Goal: Information Seeking & Learning: Learn about a topic

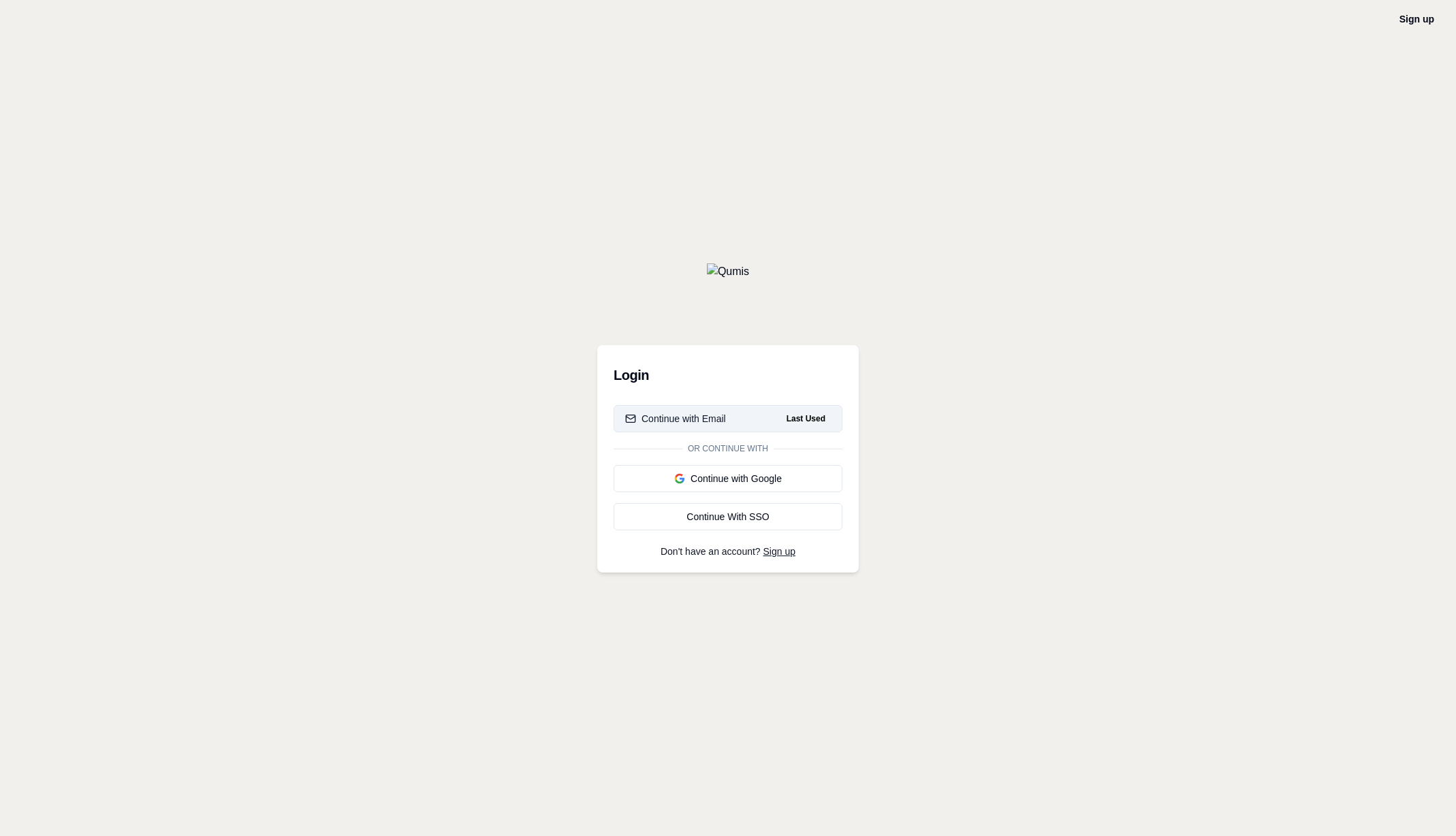
click at [682, 419] on div "Continue with Email" at bounding box center [675, 418] width 101 height 13
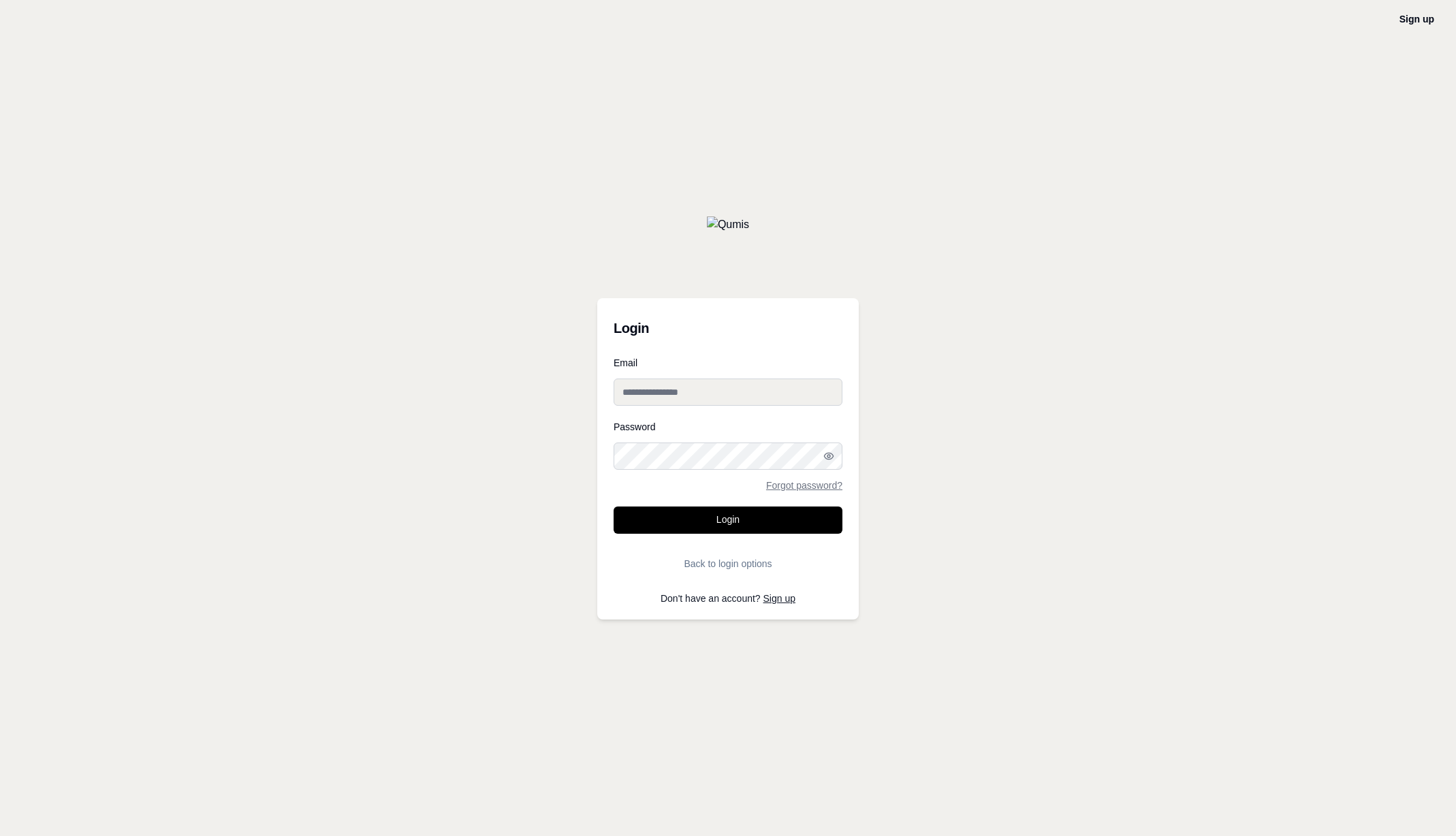
click at [678, 395] on input "Email" at bounding box center [728, 392] width 229 height 28
click at [639, 391] on input "**********" at bounding box center [728, 392] width 229 height 28
click at [639, 390] on input "**********" at bounding box center [728, 392] width 229 height 28
type input "**********"
click at [810, 517] on button "Login" at bounding box center [728, 520] width 229 height 28
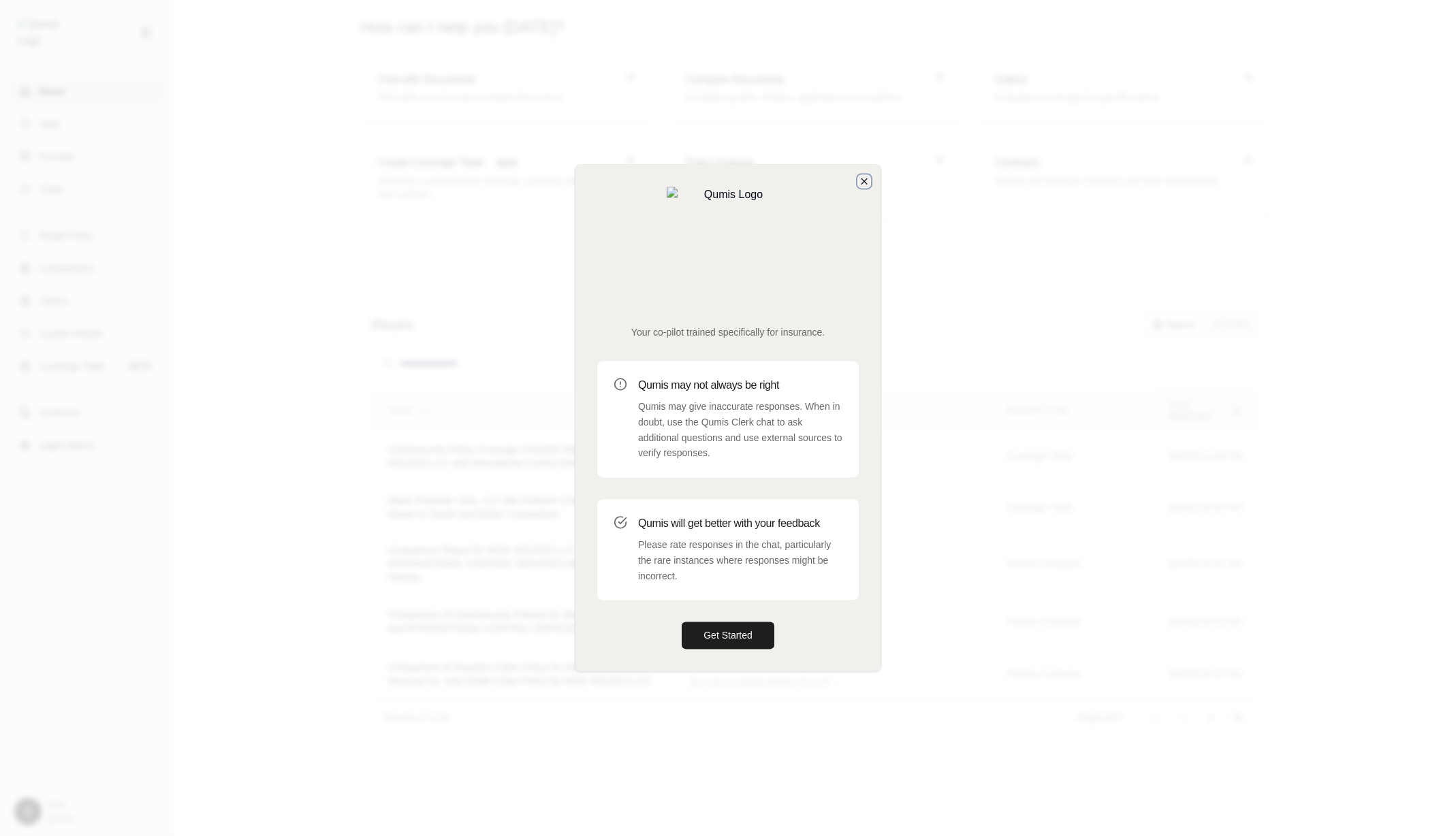
click at [866, 186] on icon "button" at bounding box center [863, 181] width 11 height 11
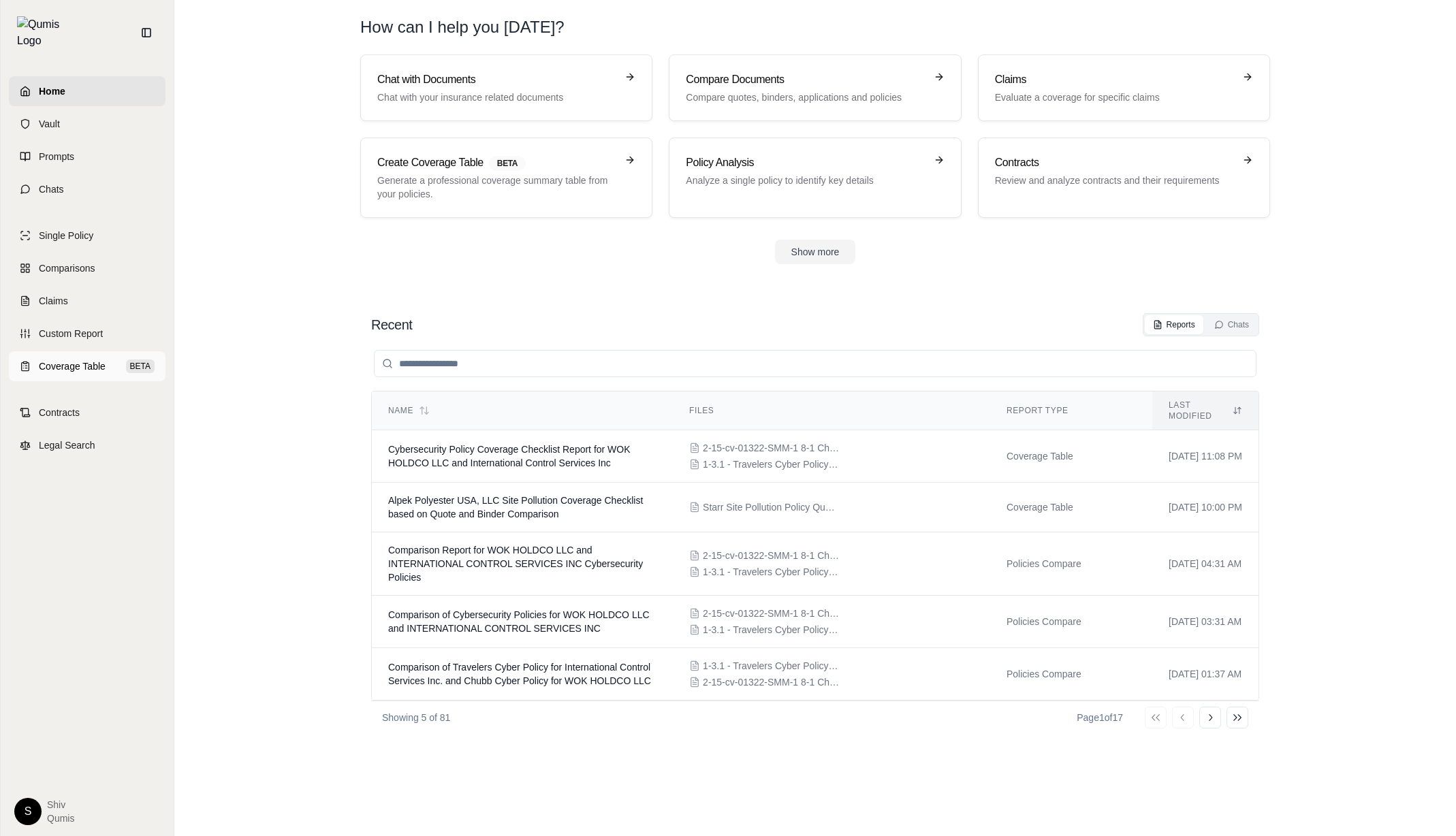
click at [58, 359] on span "Coverage Table" at bounding box center [72, 366] width 66 height 13
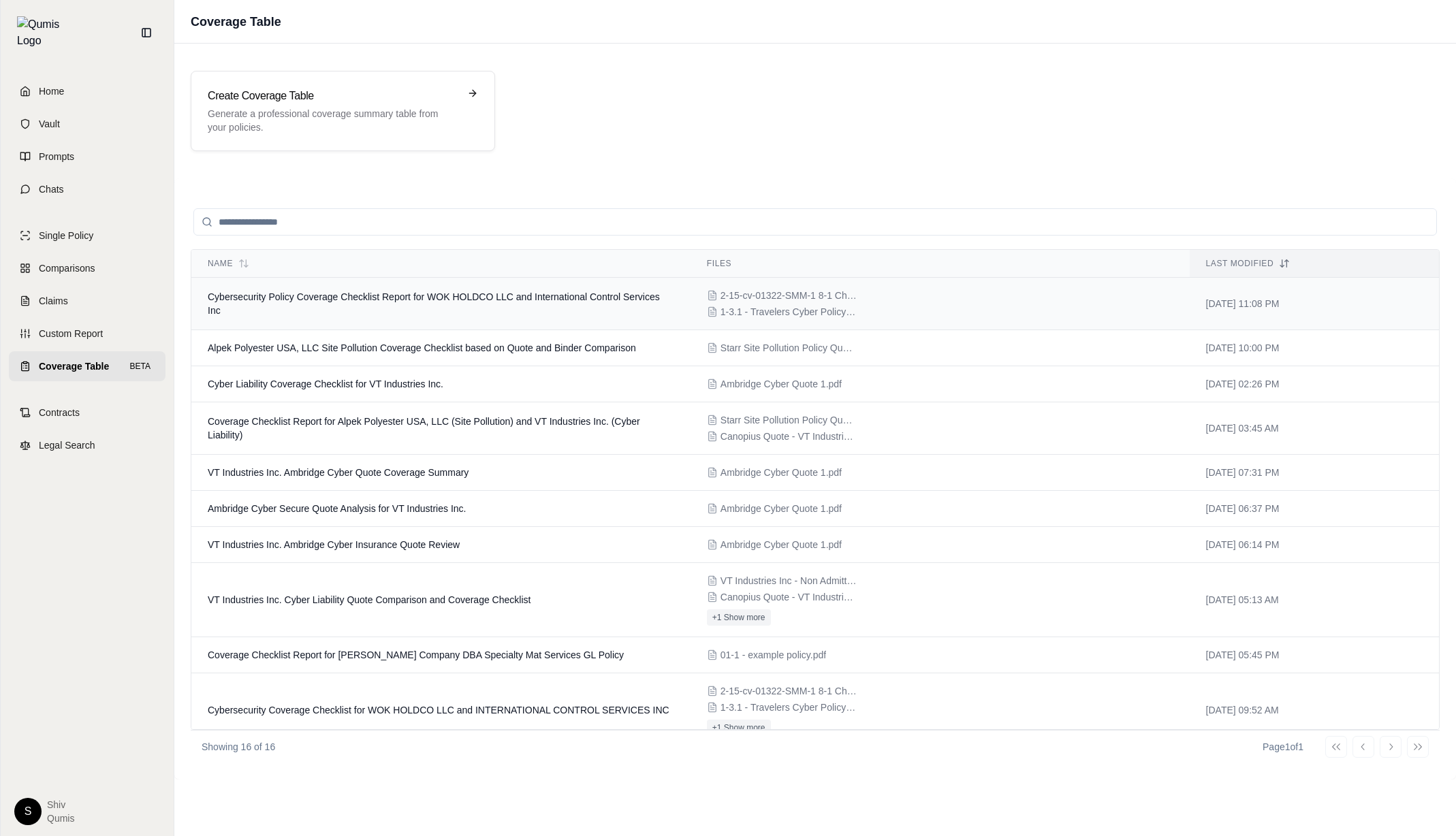
click at [271, 312] on td "Cybersecurity Policy Coverage Checklist Report for WOK HOLDCO LLC and Internati…" at bounding box center [441, 304] width 499 height 52
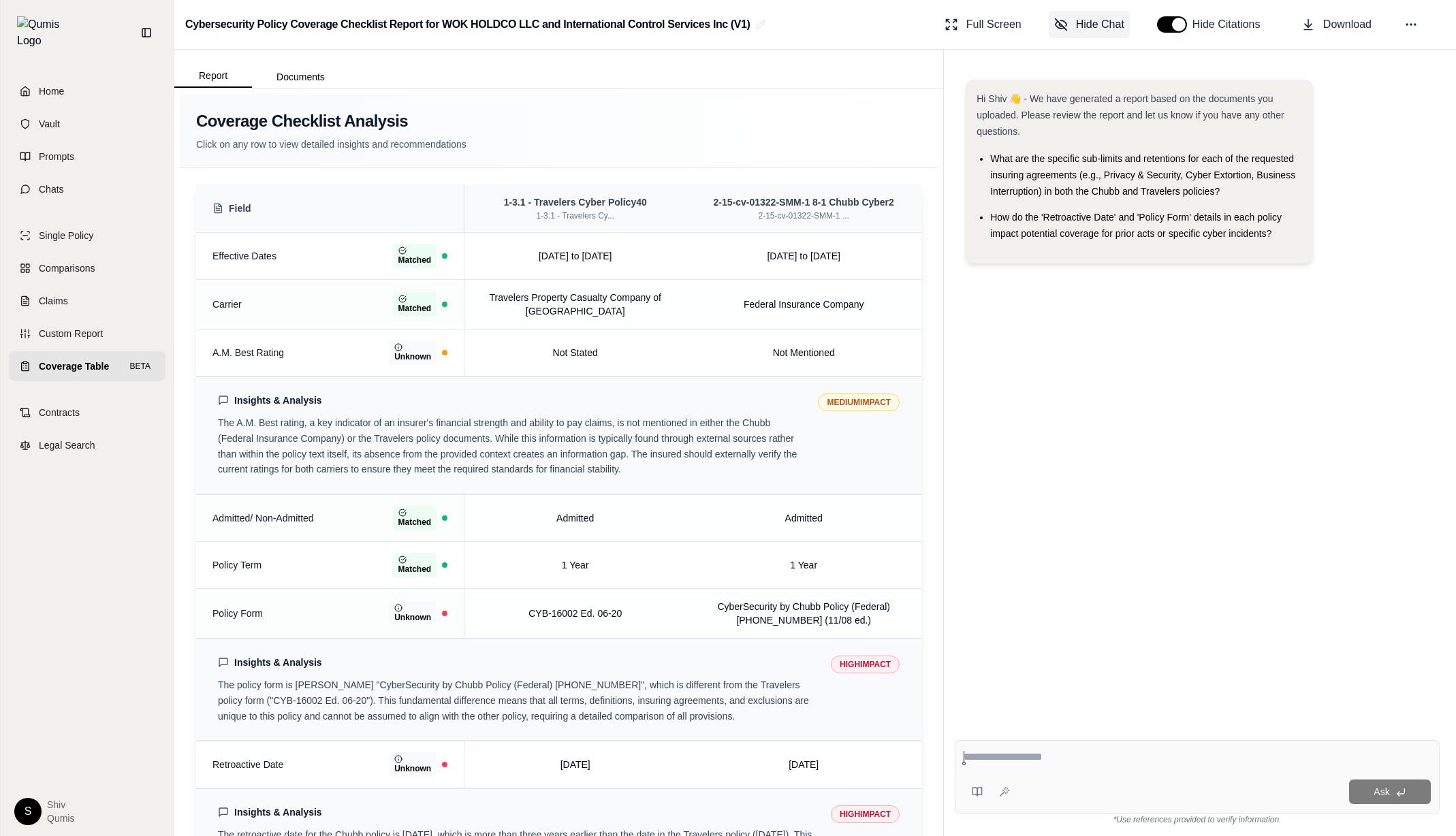
click at [1099, 25] on span "Hide Chat" at bounding box center [1100, 24] width 48 height 16
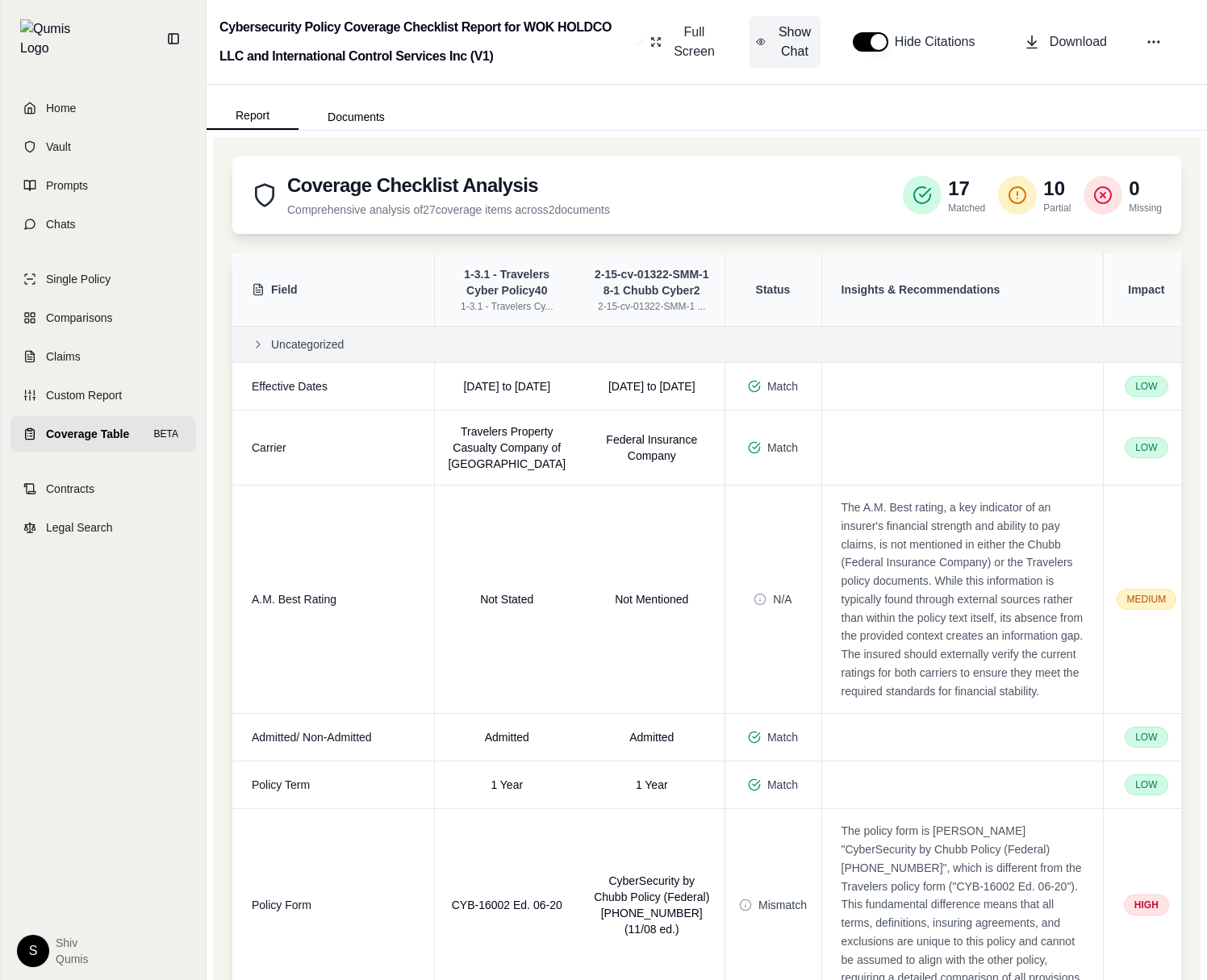
click at [796, 38] on span "Show Chat" at bounding box center [794, 42] width 39 height 38
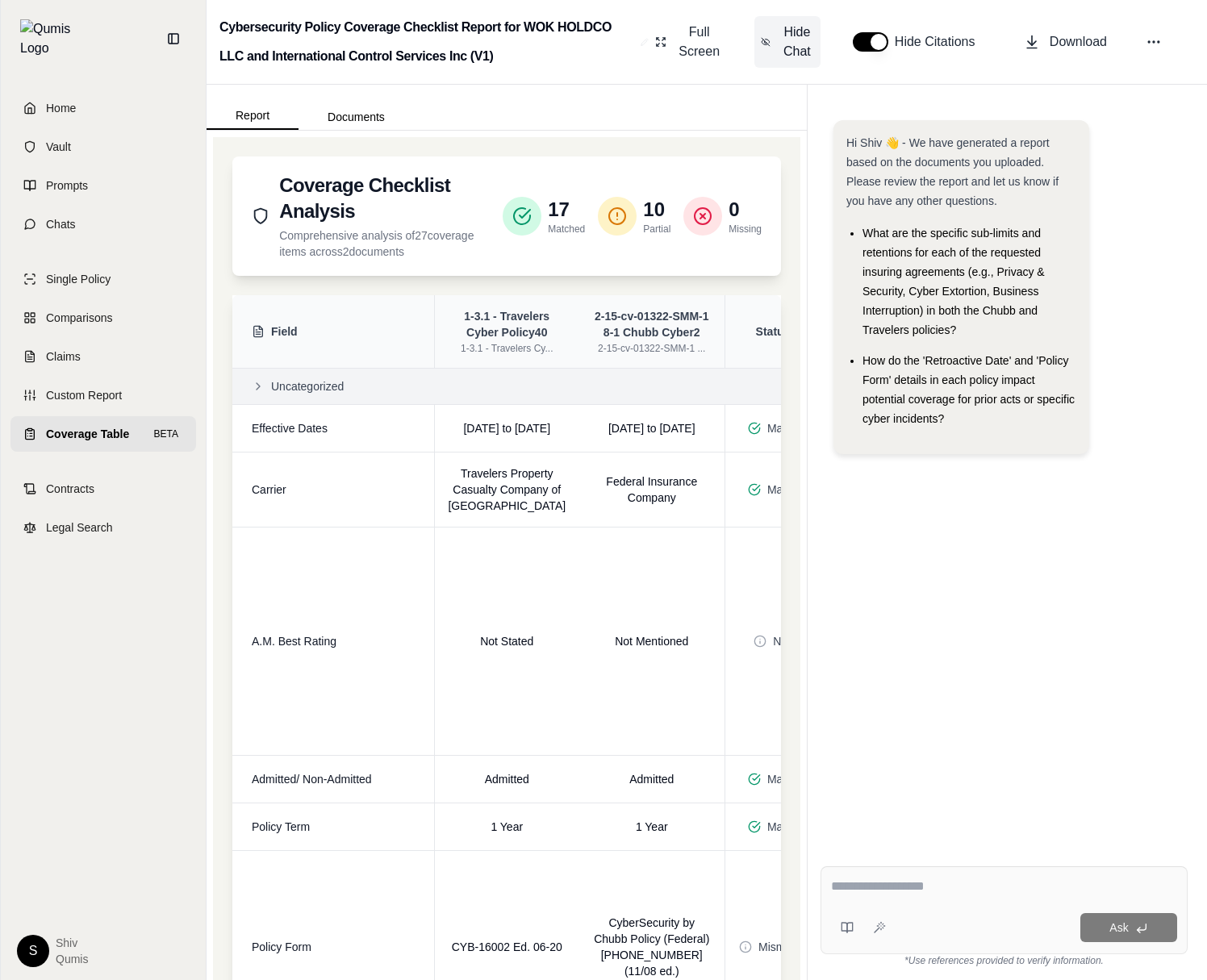
click at [797, 38] on span "Hide Chat" at bounding box center [797, 42] width 33 height 38
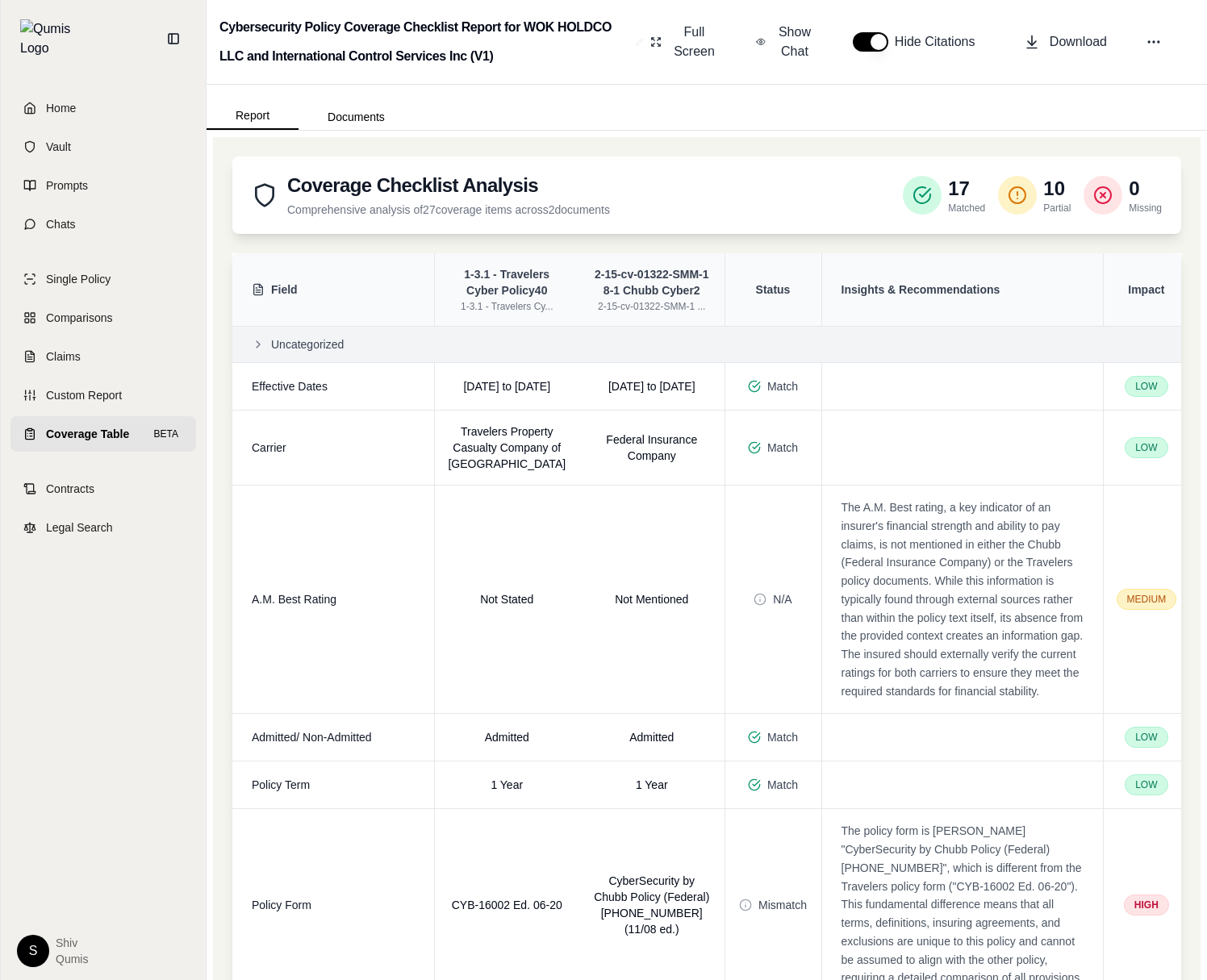
click at [927, 195] on icon at bounding box center [922, 195] width 19 height 19
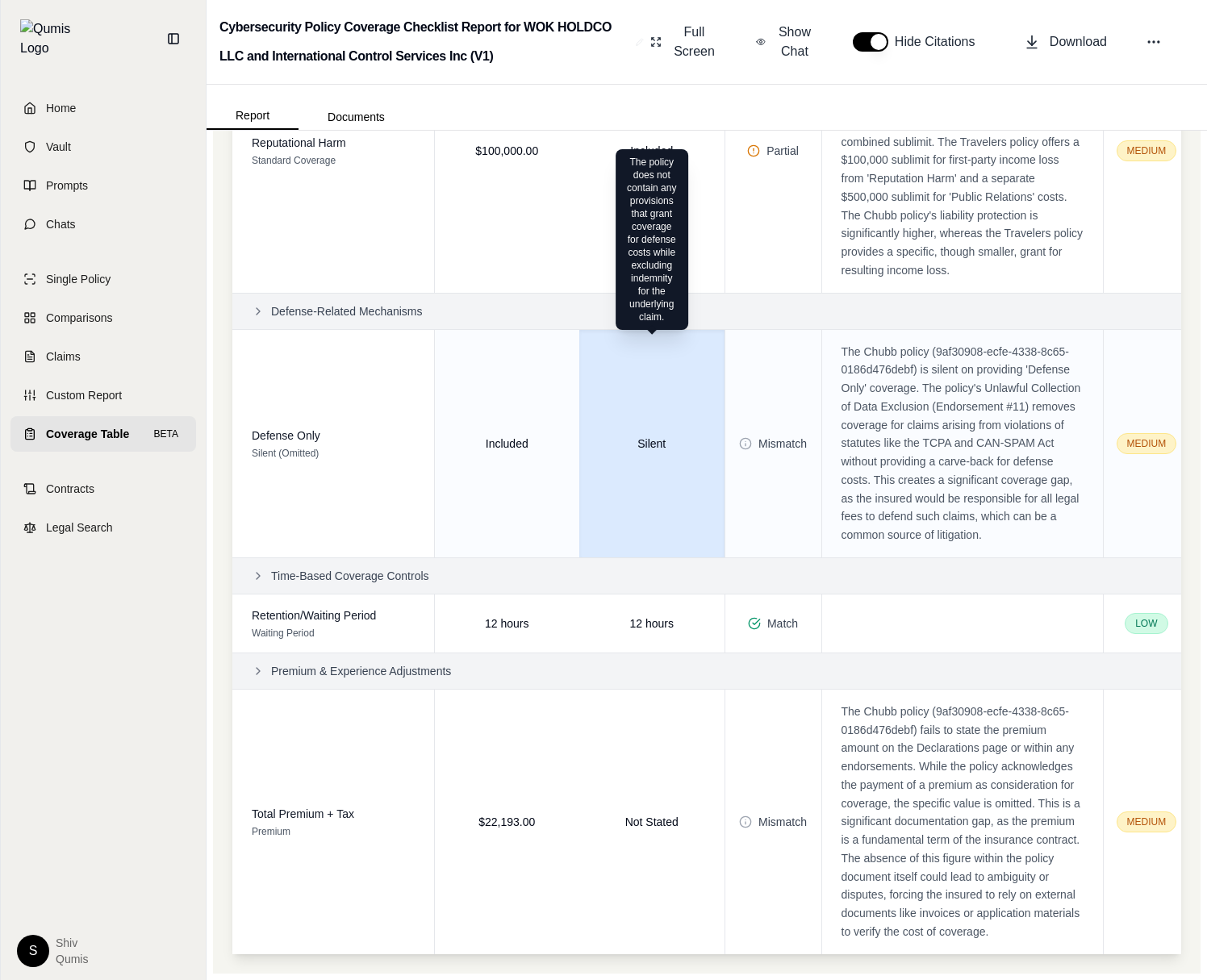
scroll to position [6340, 0]
click at [614, 444] on td "Silent The policy does not contain any provisions that grant coverage for defen…" at bounding box center [651, 443] width 145 height 228
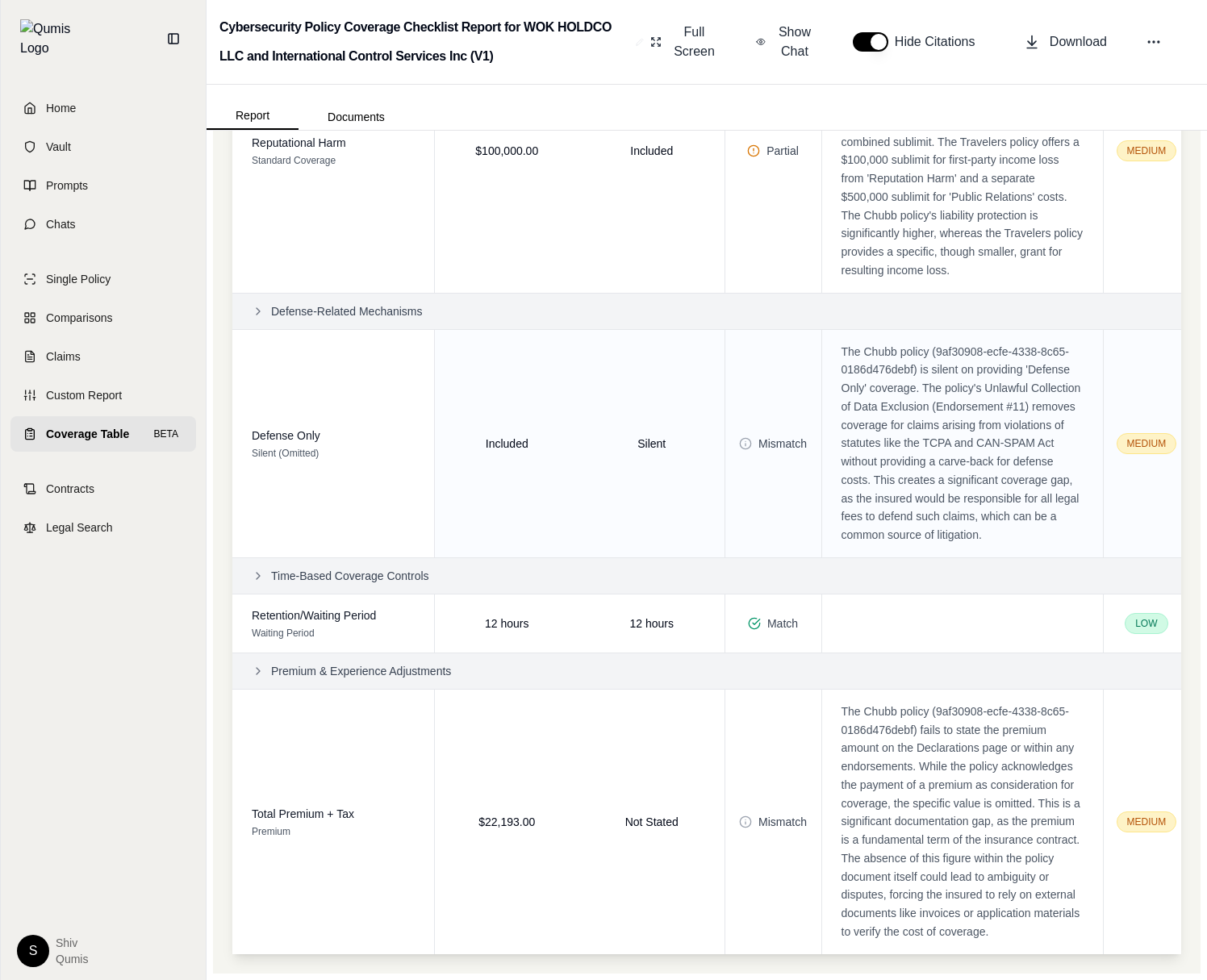
click at [972, 505] on p "The Chubb policy (9af30908-ecfe-4338-8c65-0186d476debf) is silent on providing …" at bounding box center [962, 444] width 242 height 202
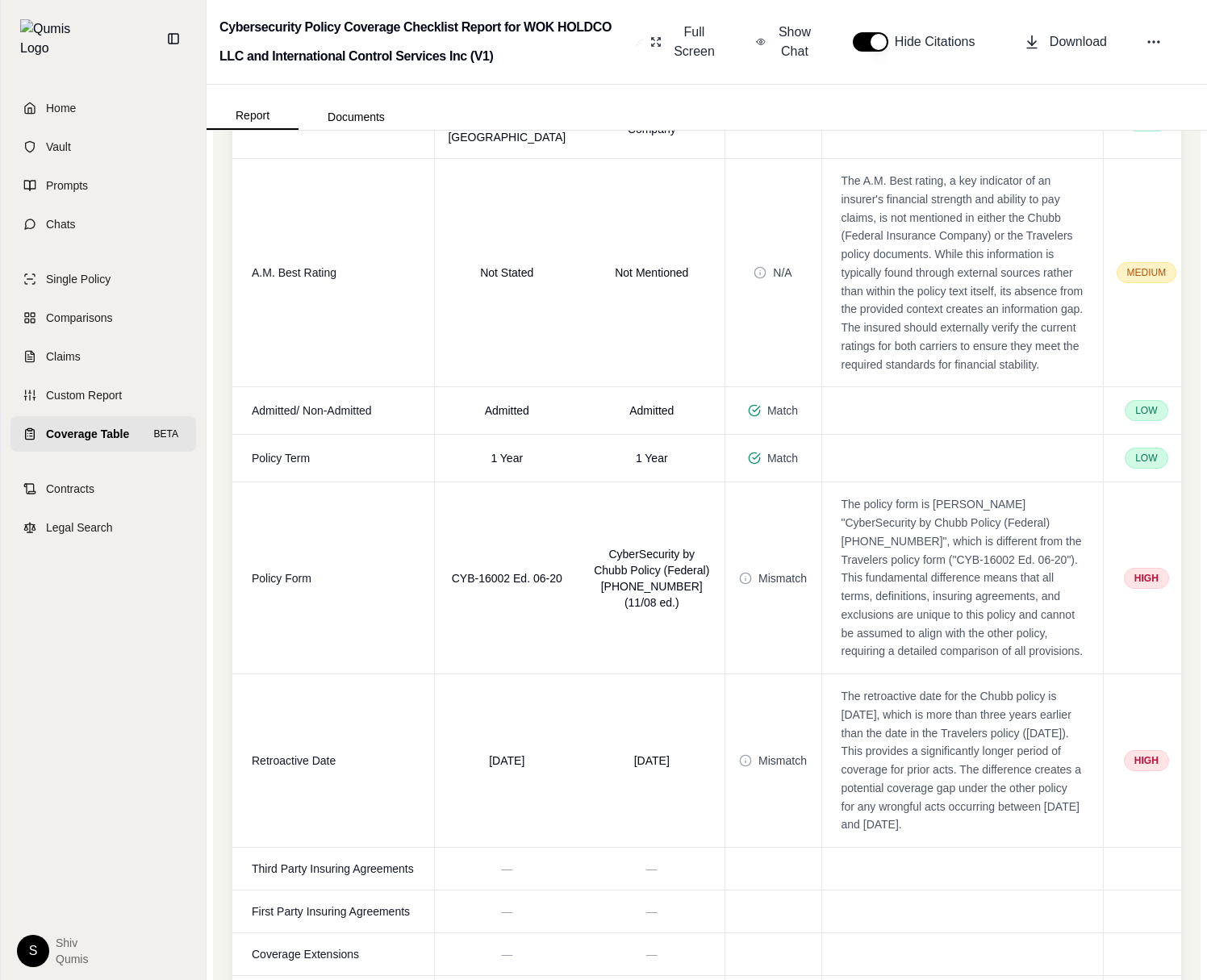
scroll to position [0, 0]
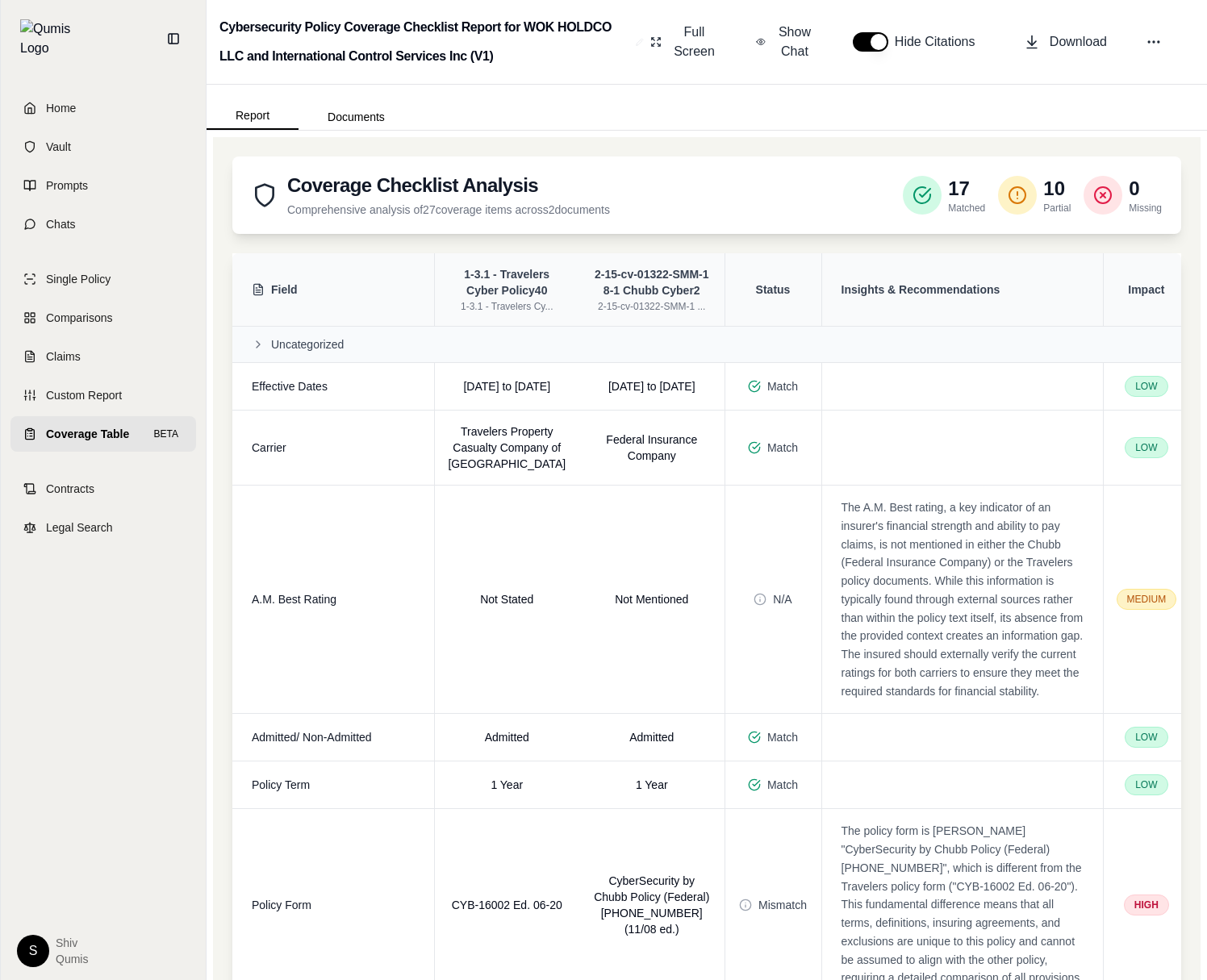
click at [267, 336] on div "Uncategorized" at bounding box center [711, 344] width 918 height 16
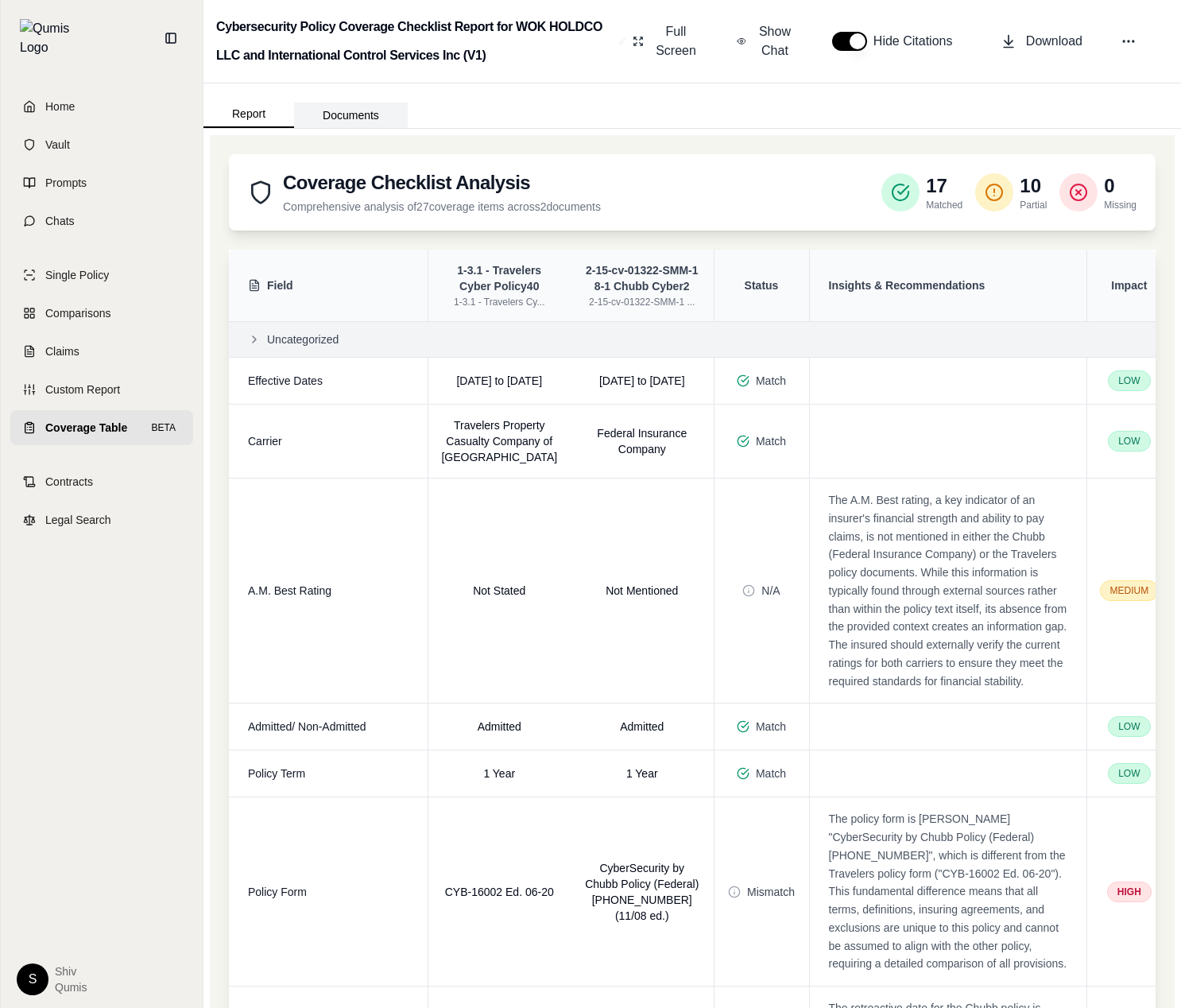
click at [335, 116] on button "Documents" at bounding box center [351, 115] width 114 height 26
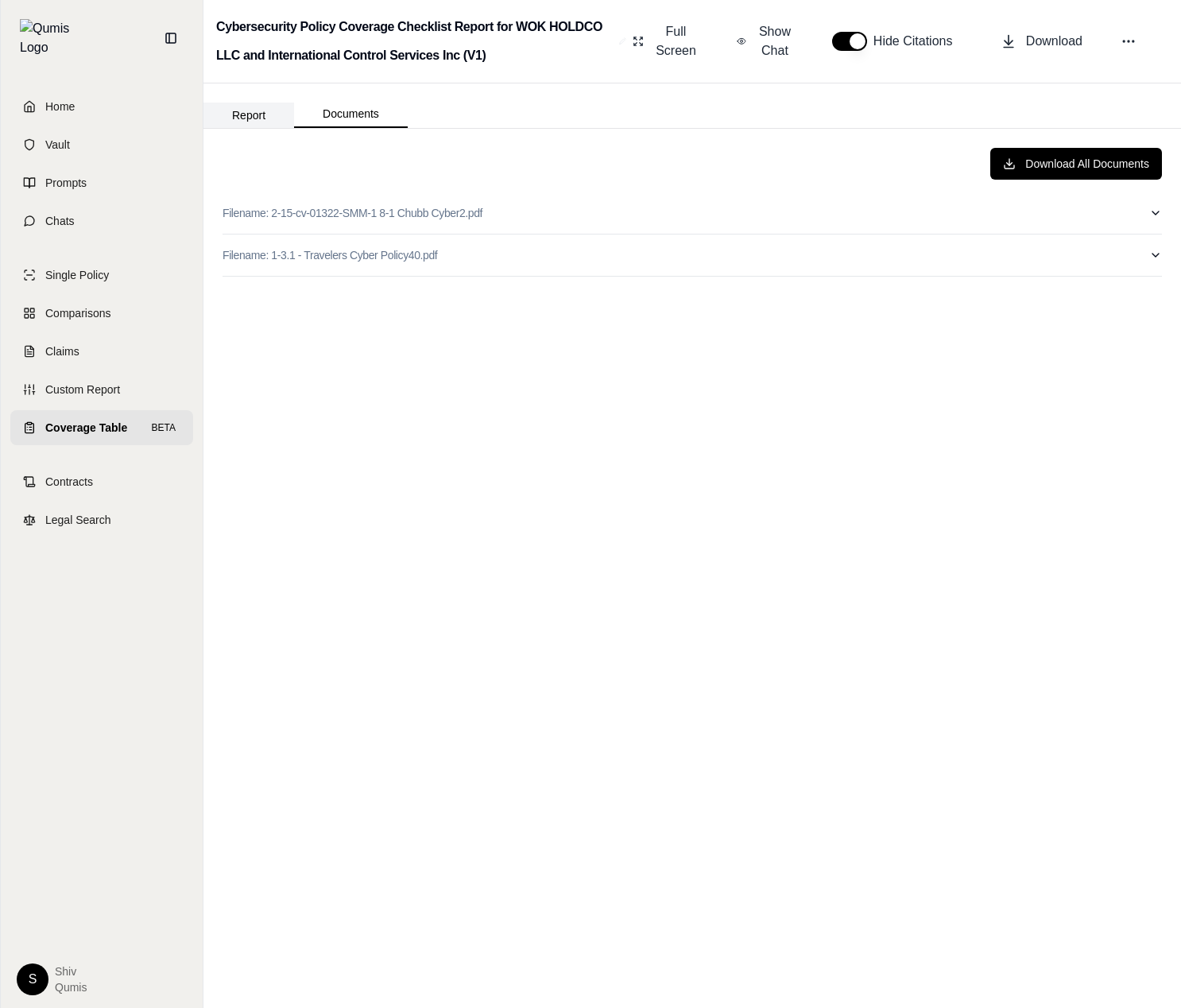
click at [237, 120] on button "Report" at bounding box center [249, 115] width 91 height 26
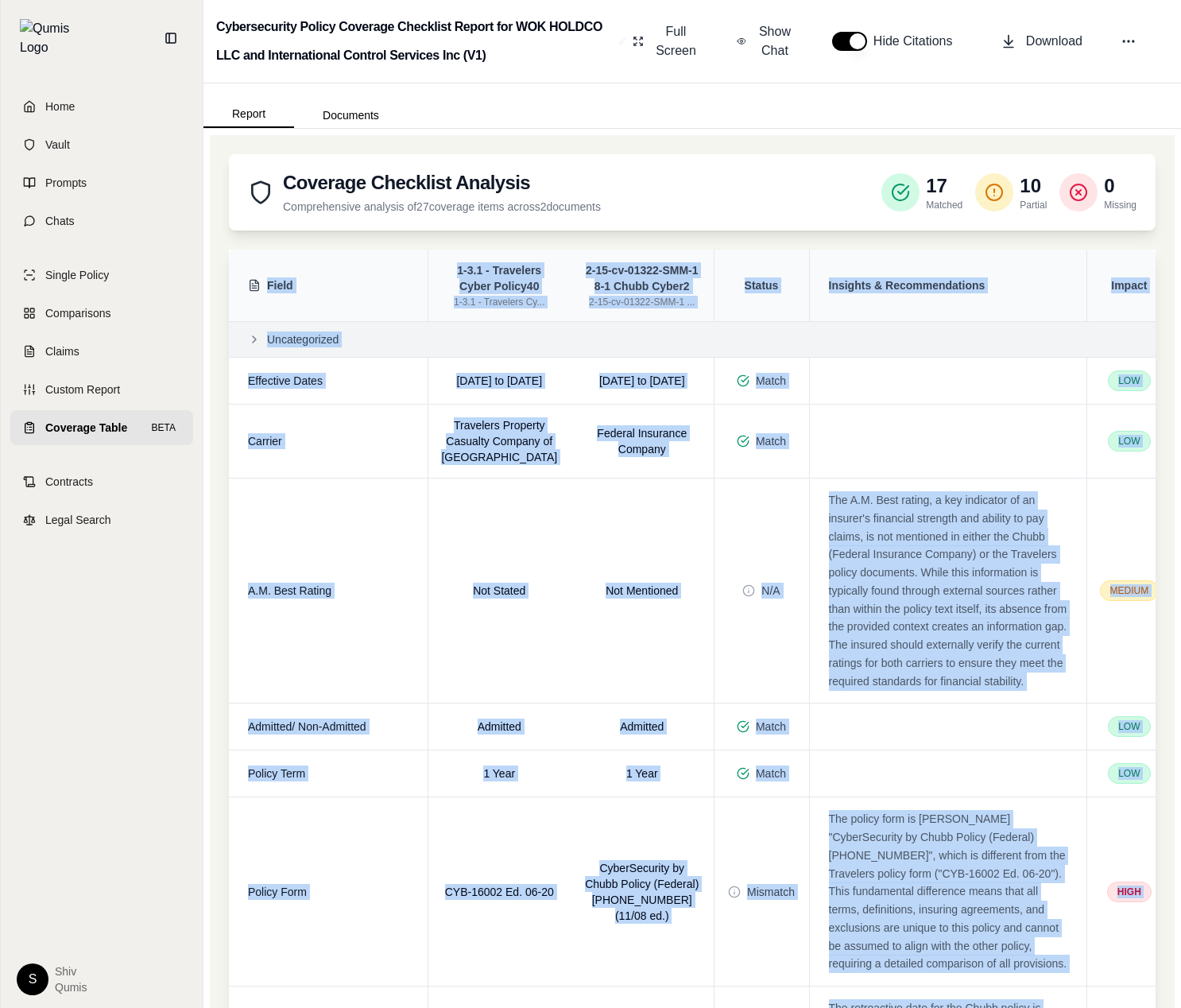
drag, startPoint x: 1177, startPoint y: 320, endPoint x: 1539, endPoint y: 351, distance: 363.3
click at [1181, 351] on html "Home Vault Prompts Chats Single Policy Comparisons Claims Custom Report Coverag…" at bounding box center [590, 504] width 1181 height 1008
click at [769, 39] on span "Show Chat" at bounding box center [775, 41] width 38 height 38
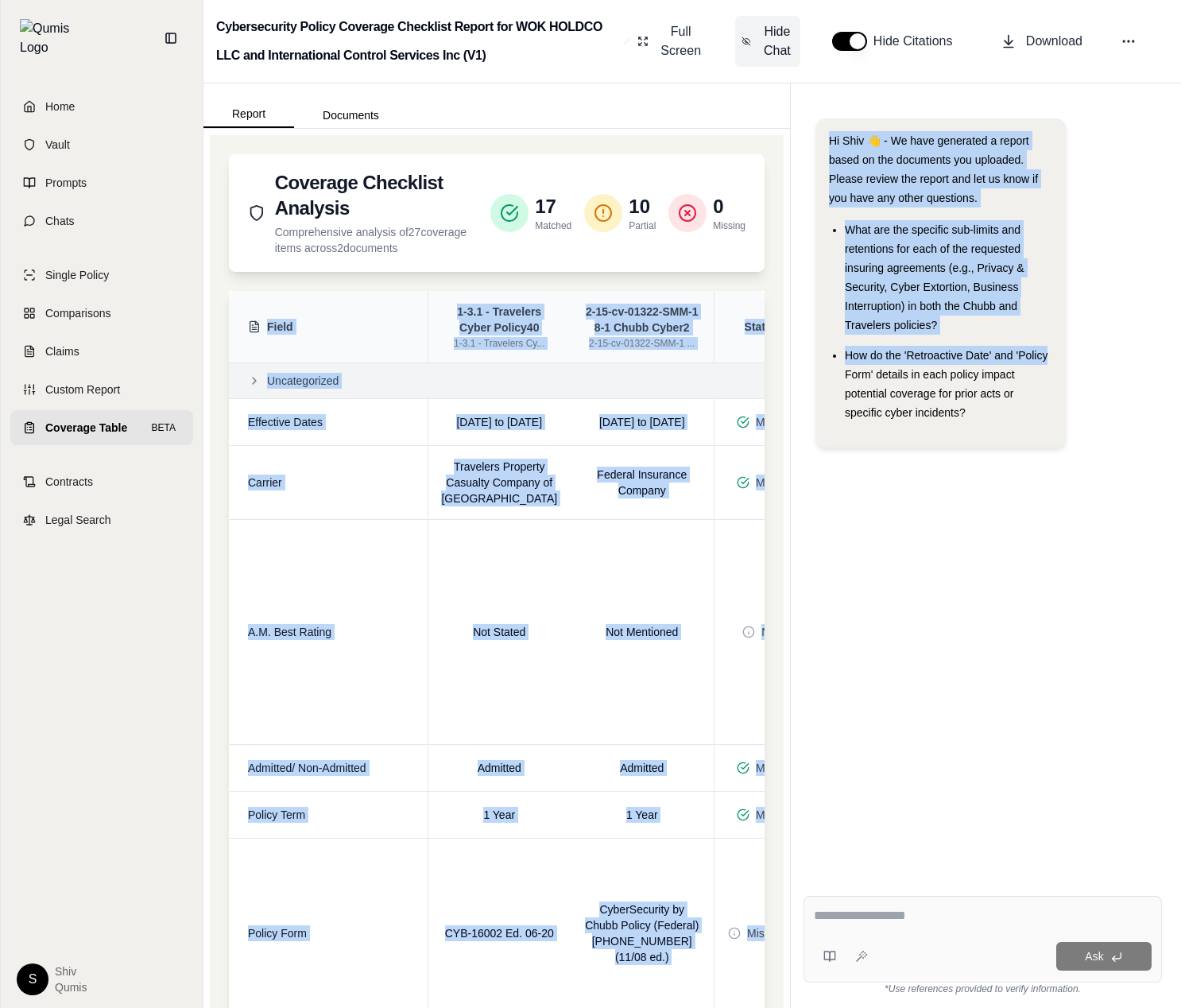
click at [769, 39] on span "Hide Chat" at bounding box center [777, 41] width 33 height 38
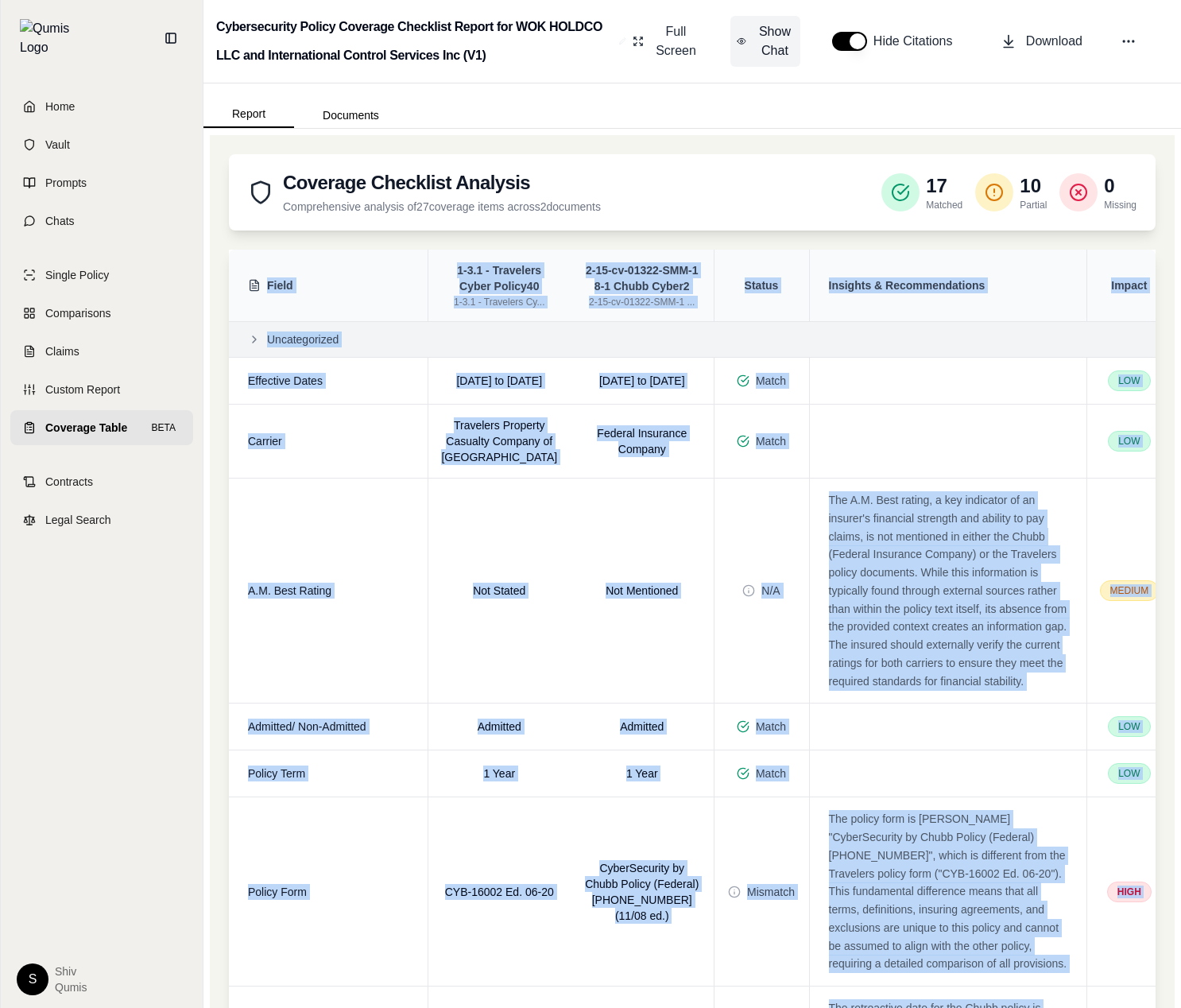
click at [769, 39] on span "Show Chat" at bounding box center [775, 41] width 38 height 38
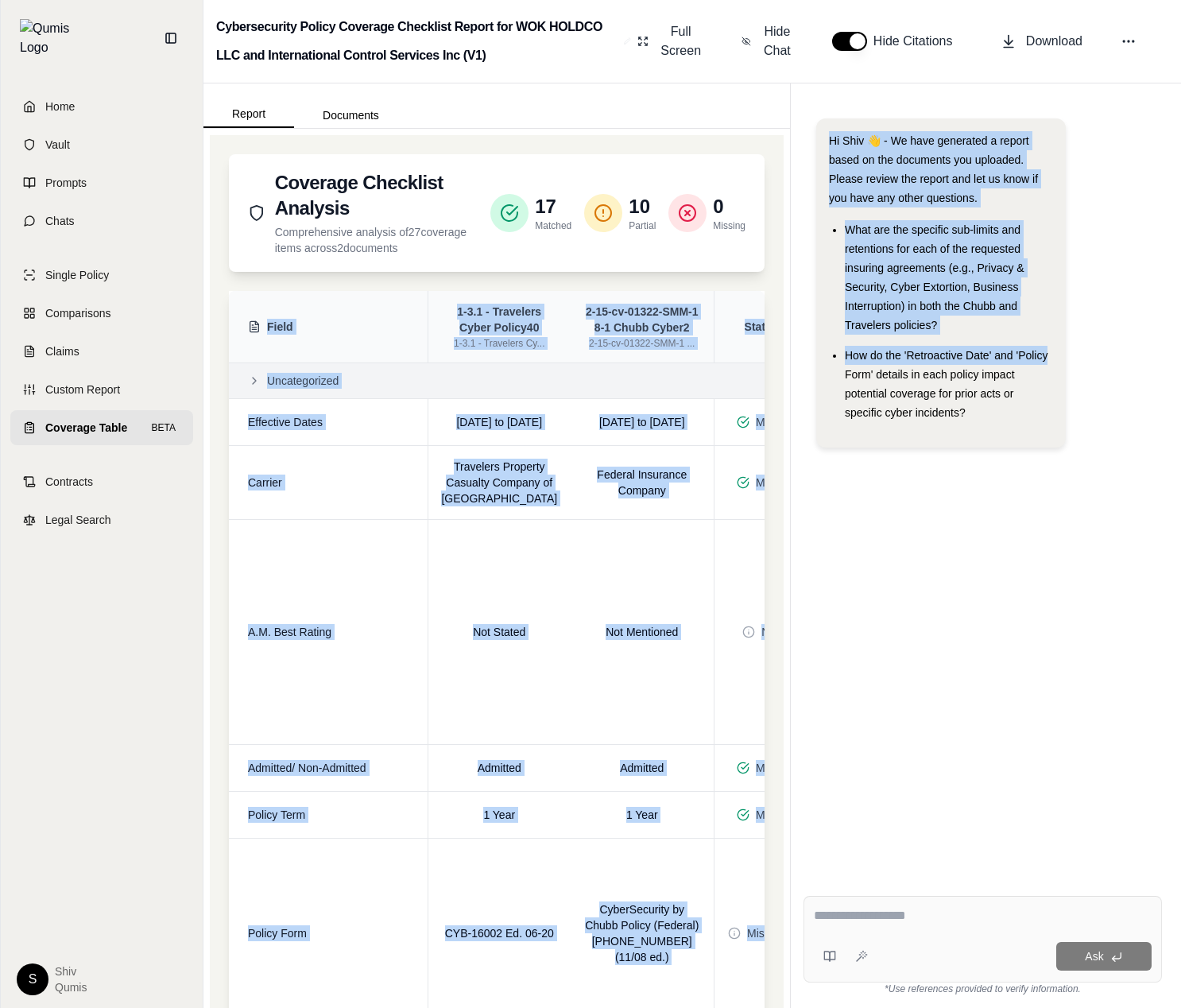
click at [851, 45] on button "button" at bounding box center [849, 41] width 35 height 19
click at [775, 40] on span "Hide Chat" at bounding box center [777, 41] width 33 height 38
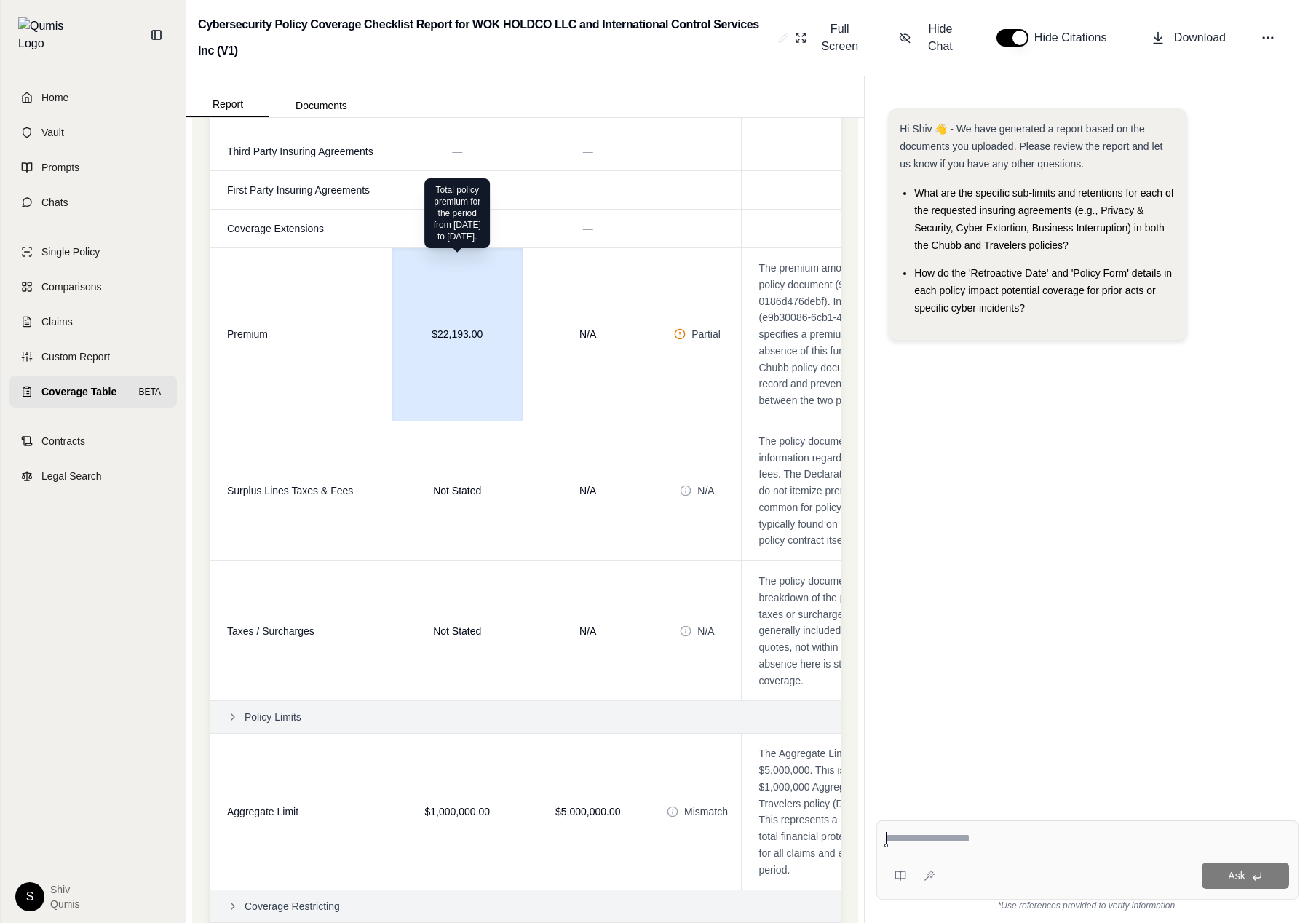
scroll to position [1014, 0]
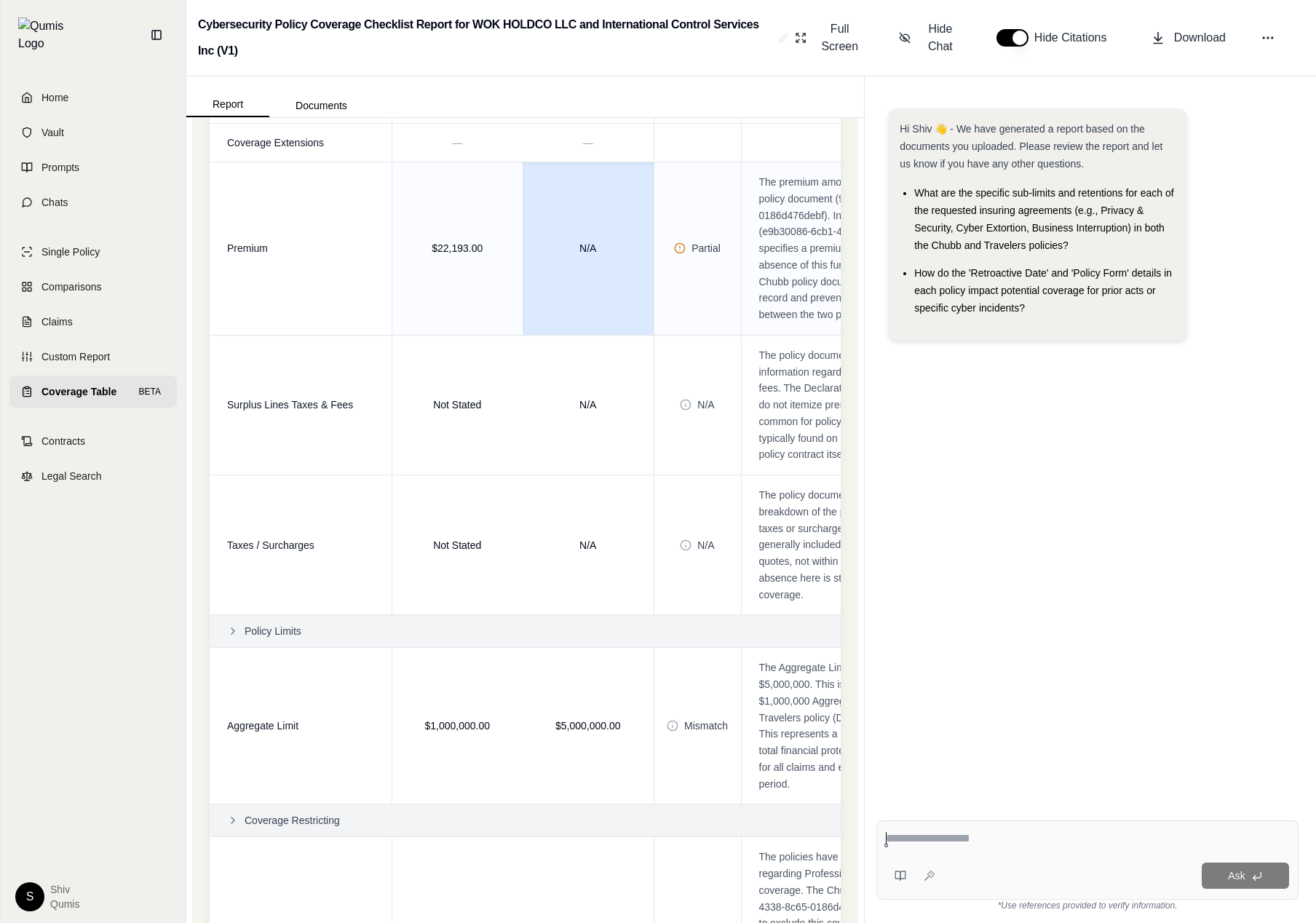
click at [569, 335] on td "N/A" at bounding box center [587, 248] width 131 height 173
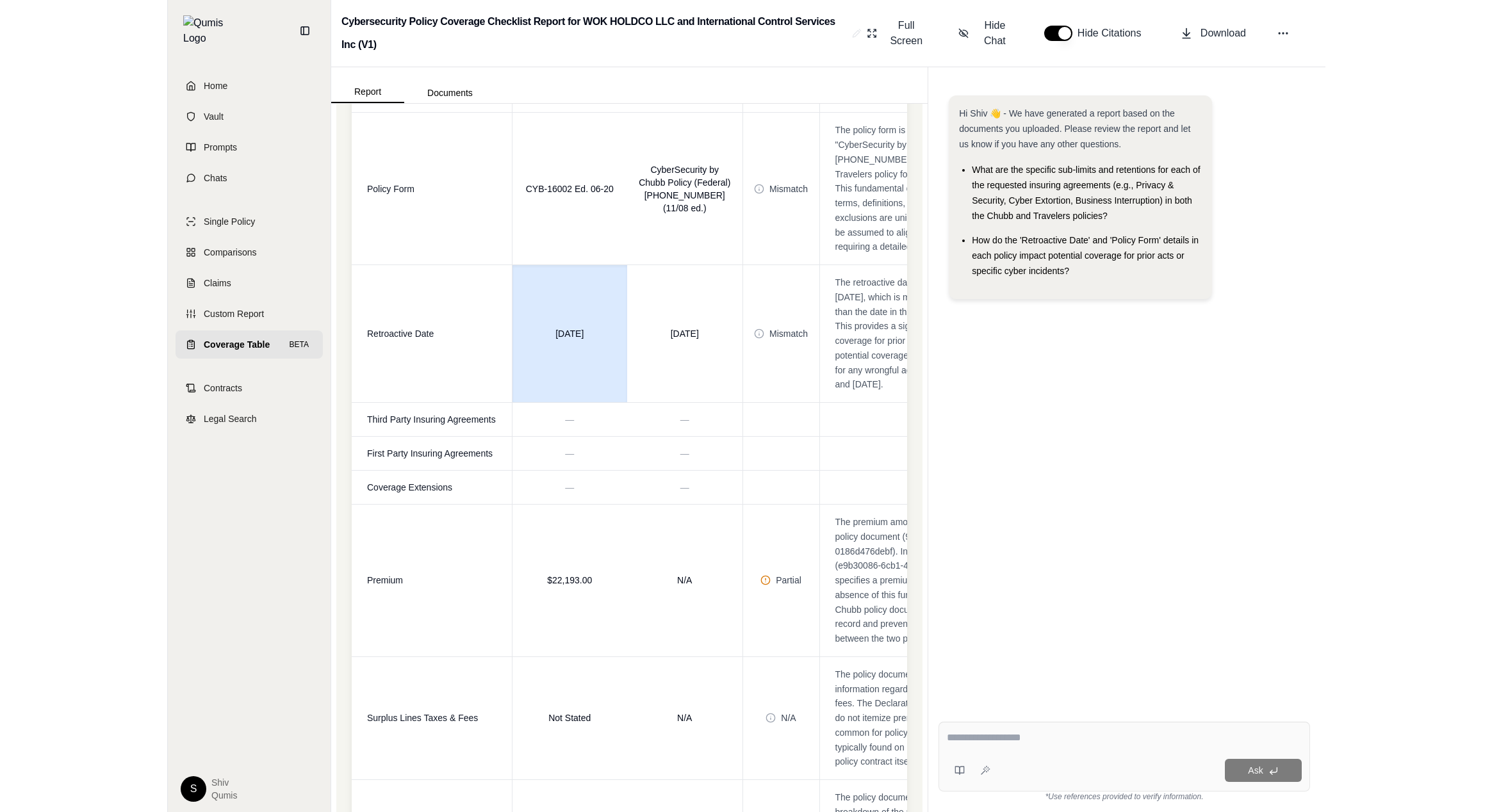
scroll to position [0, 0]
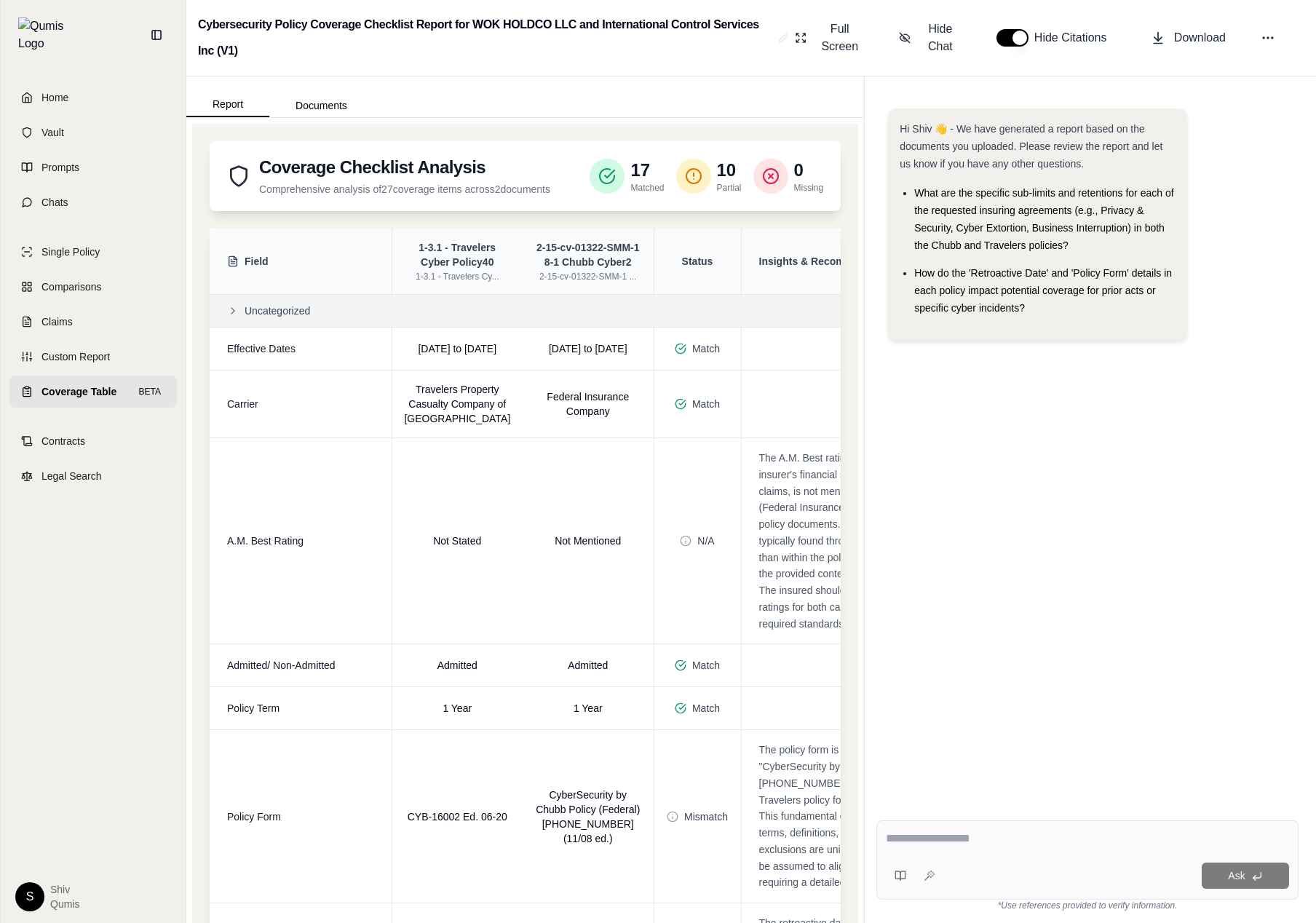
click at [720, 174] on p "10" at bounding box center [729, 170] width 25 height 23
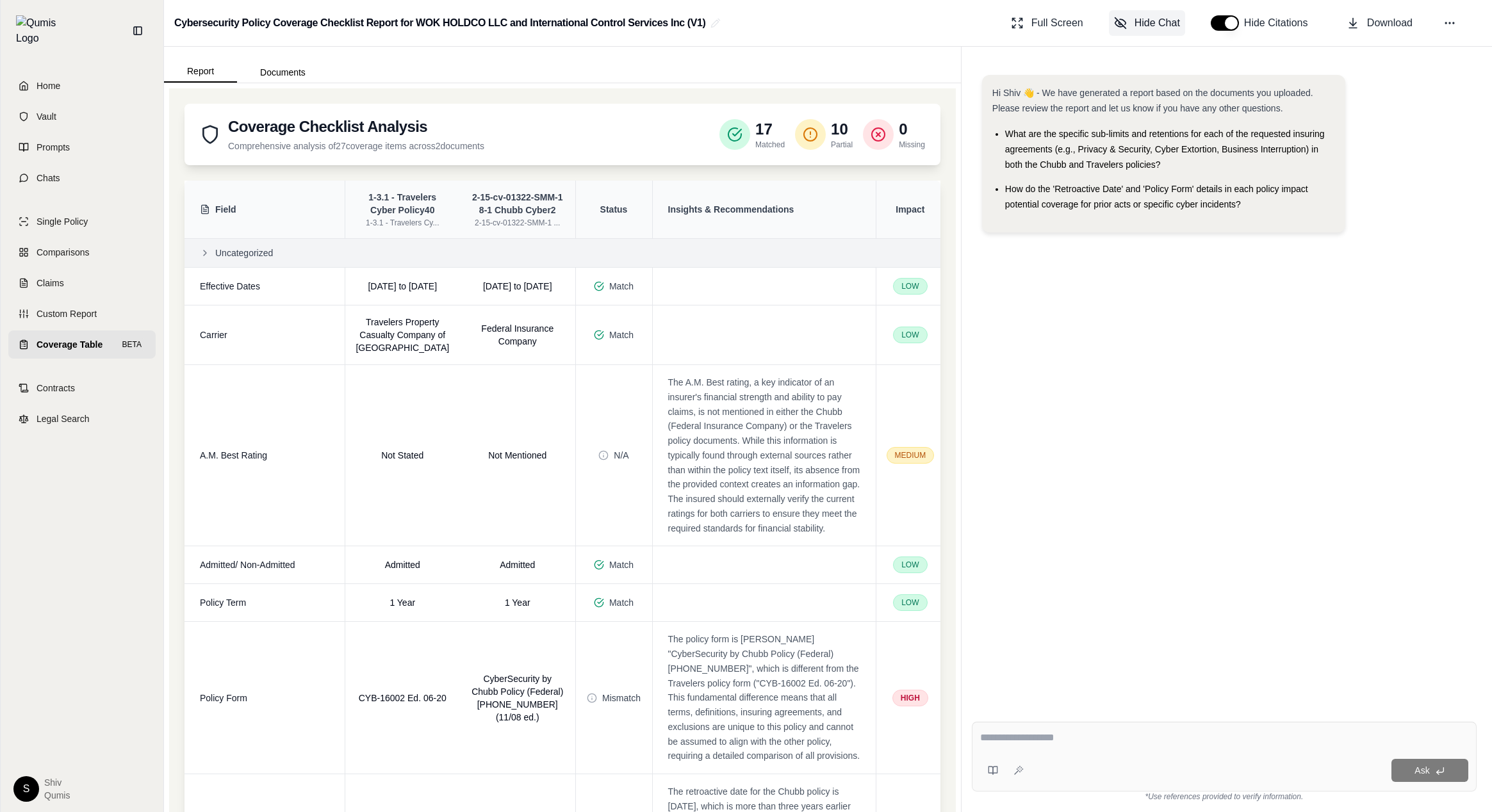
click at [1136, 22] on span "Hide Chat" at bounding box center [1157, 23] width 45 height 15
